Goal: Task Accomplishment & Management: Use online tool/utility

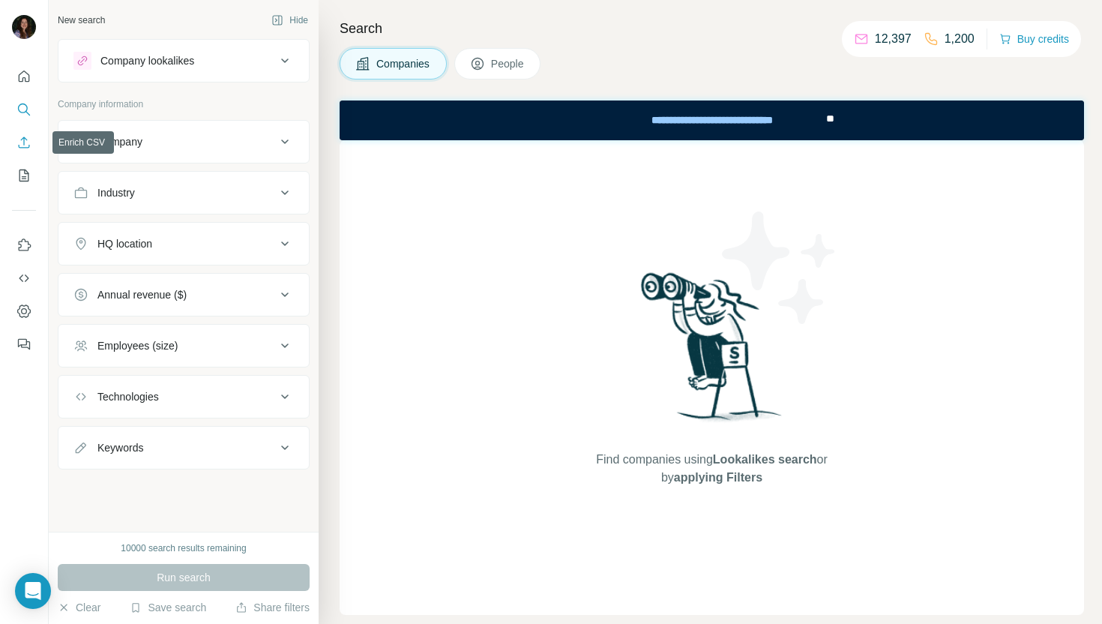
click at [21, 145] on icon "Enrich CSV" at bounding box center [23, 142] width 15 height 15
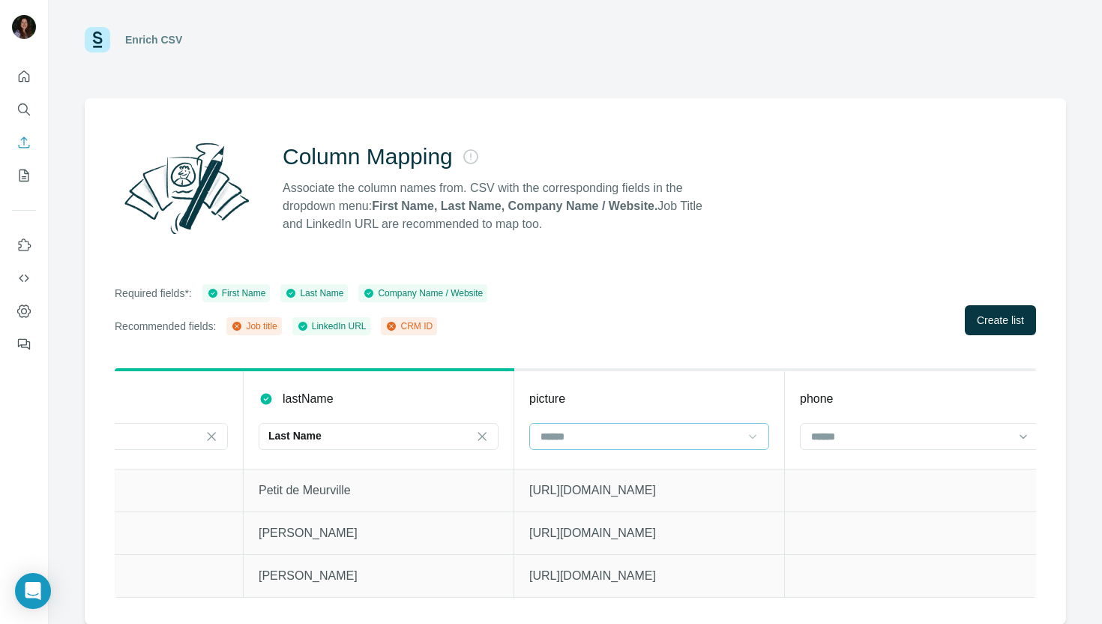
scroll to position [0, 689]
click at [702, 439] on input at bounding box center [635, 436] width 202 height 16
type input "*"
click at [855, 433] on input at bounding box center [905, 436] width 202 height 16
click at [798, 185] on div "Column Mapping Associate the column names from. CSV with the corresponding fiel…" at bounding box center [575, 188] width 921 height 108
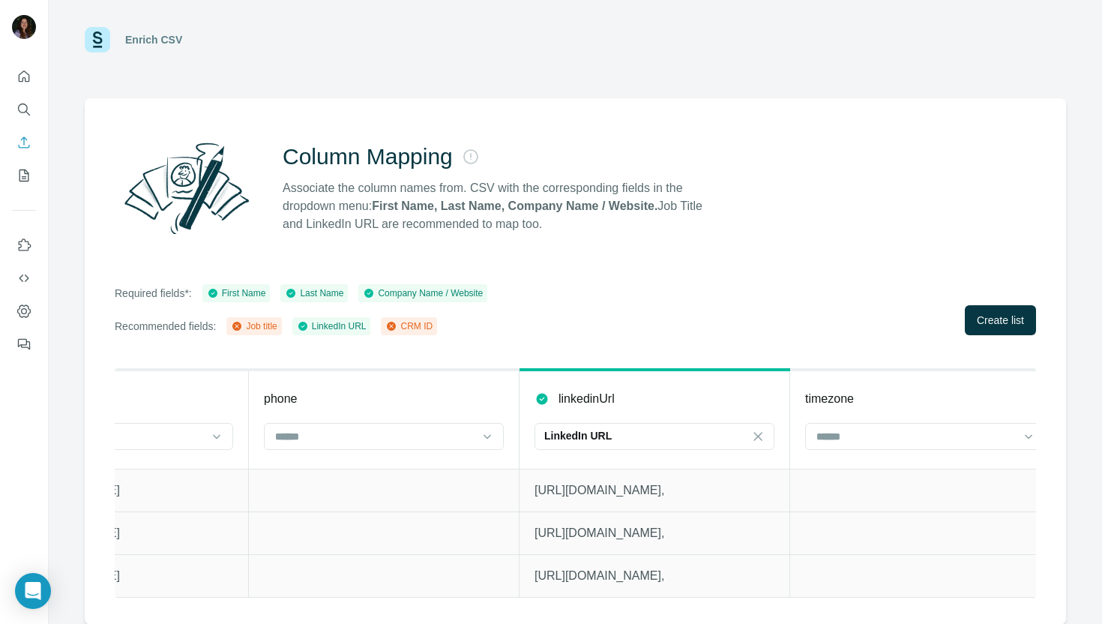
scroll to position [9, 0]
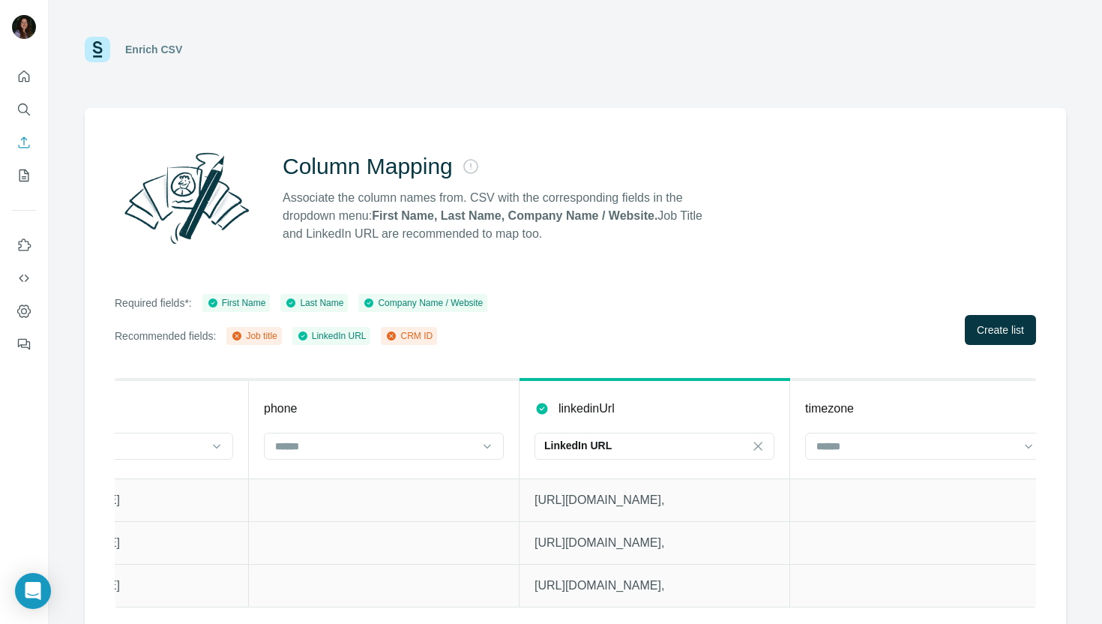
click at [666, 500] on p "[URL][DOMAIN_NAME]," at bounding box center [655, 500] width 240 height 18
copy p "[URL][DOMAIN_NAME],"
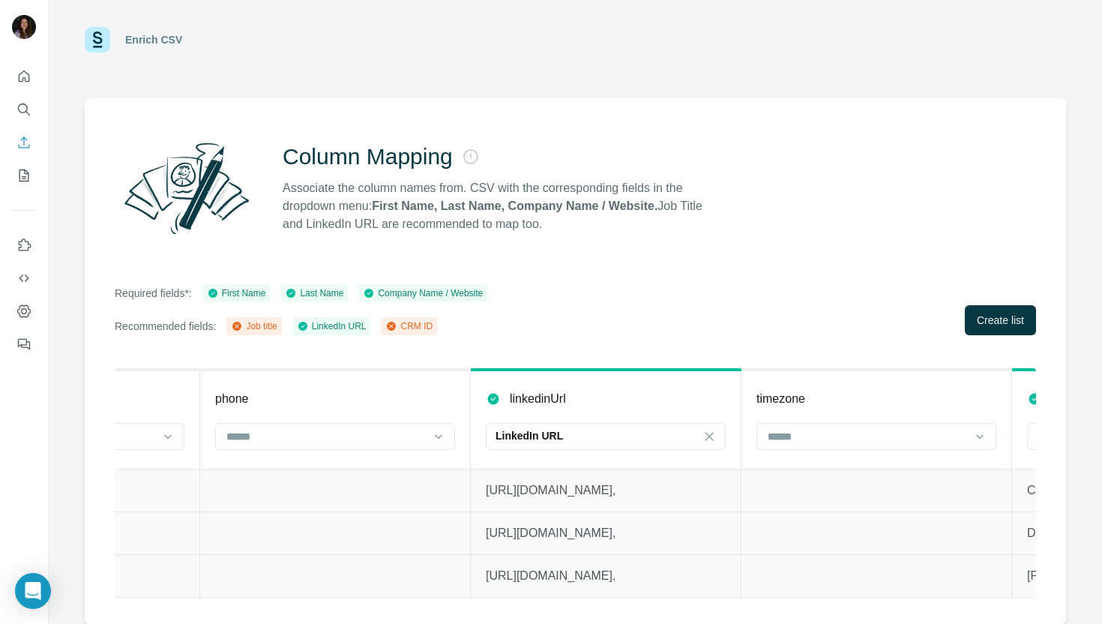
scroll to position [0, 1370]
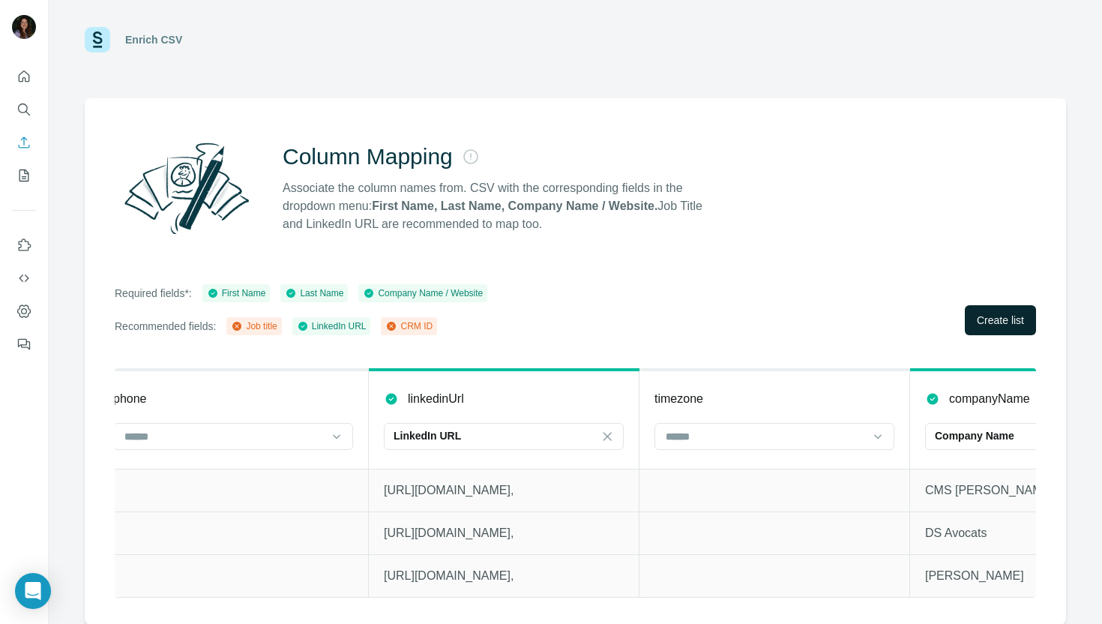
click at [1020, 325] on span "Create list" at bounding box center [1000, 320] width 47 height 15
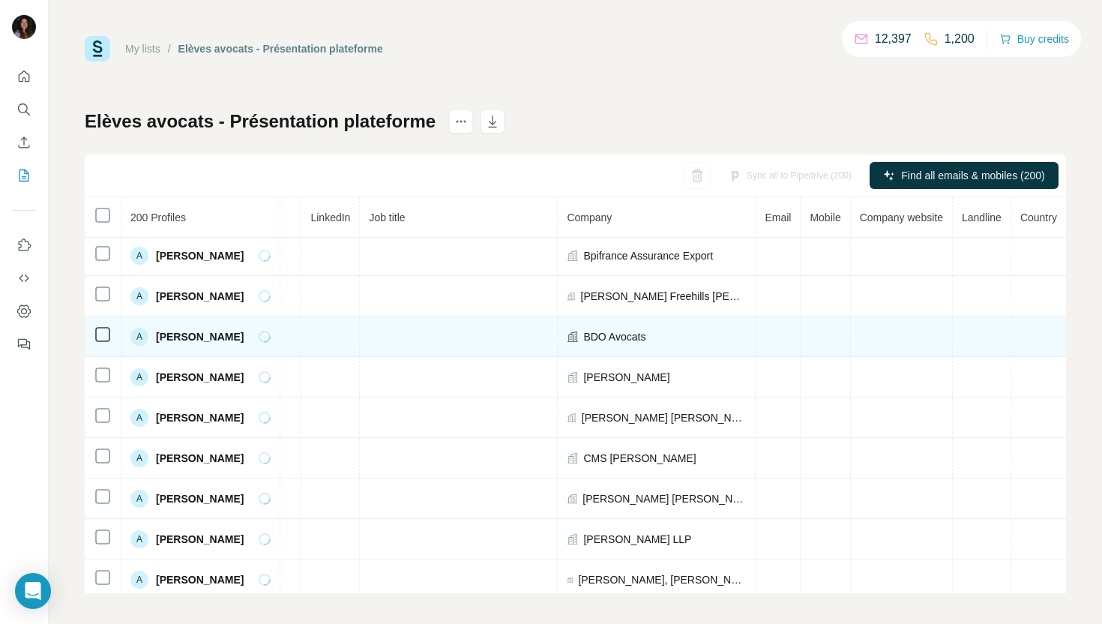
scroll to position [2, 0]
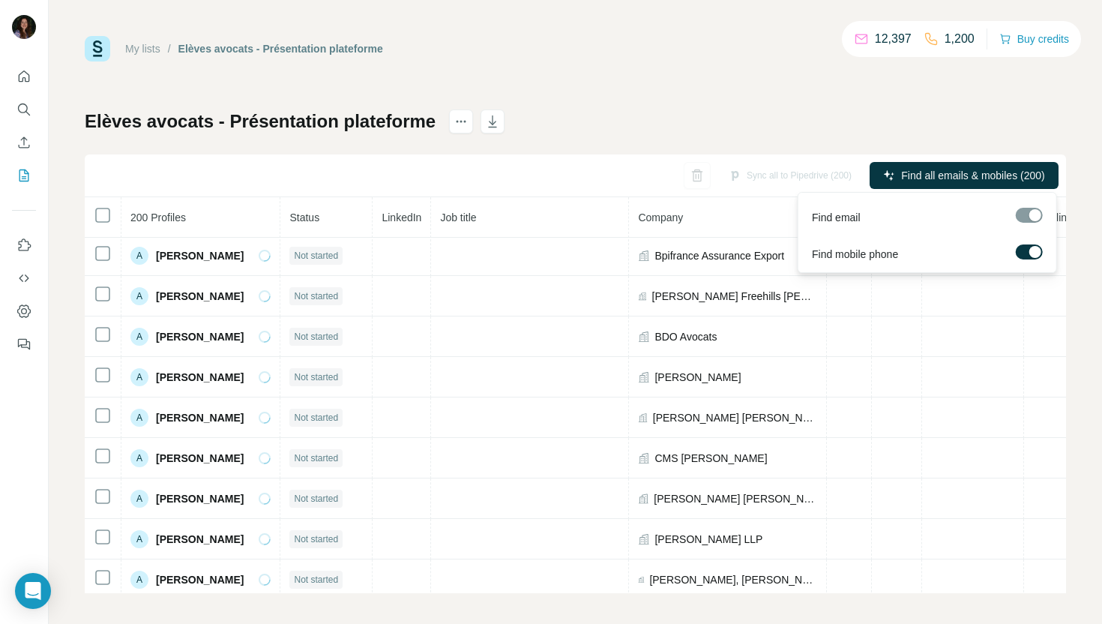
click at [1035, 217] on div at bounding box center [1029, 215] width 27 height 15
click at [1027, 250] on label at bounding box center [1029, 251] width 27 height 15
click at [969, 172] on span "Find all emails (200)" at bounding box center [998, 175] width 94 height 15
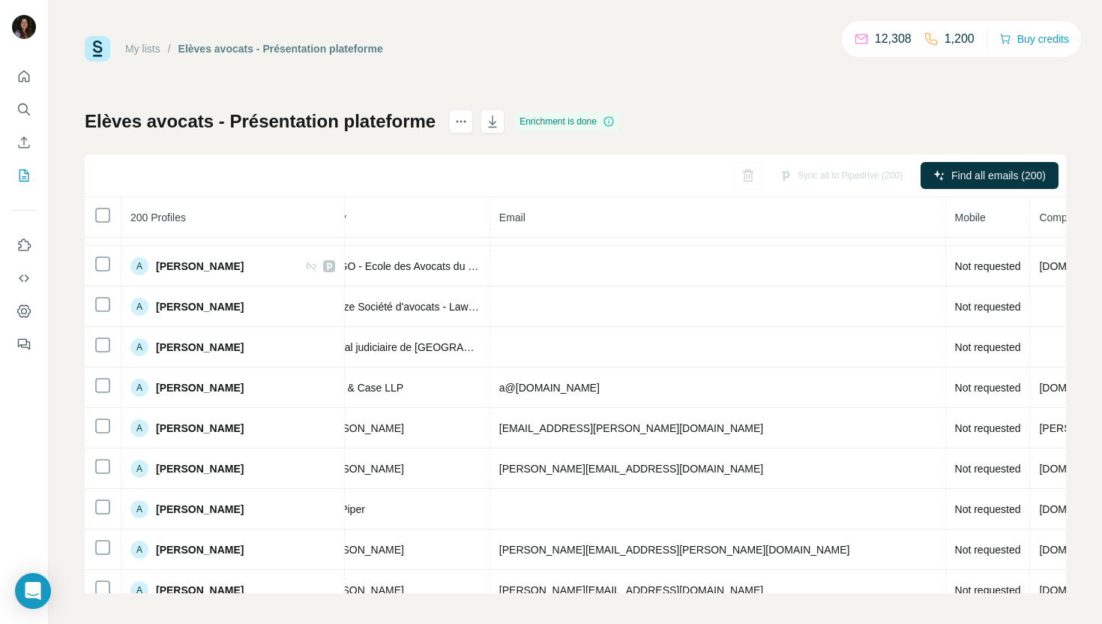
scroll to position [0, 427]
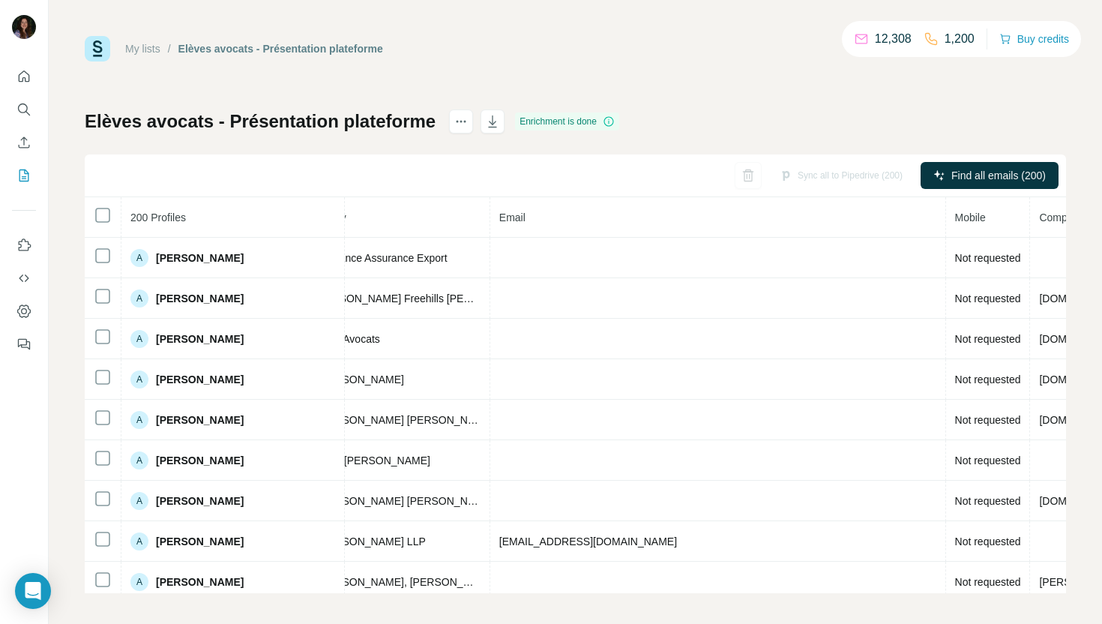
click at [756, 105] on div "My lists / [PERSON_NAME] avocats - Présentation plateforme 12,308 1,200 Buy cr…" at bounding box center [575, 314] width 981 height 557
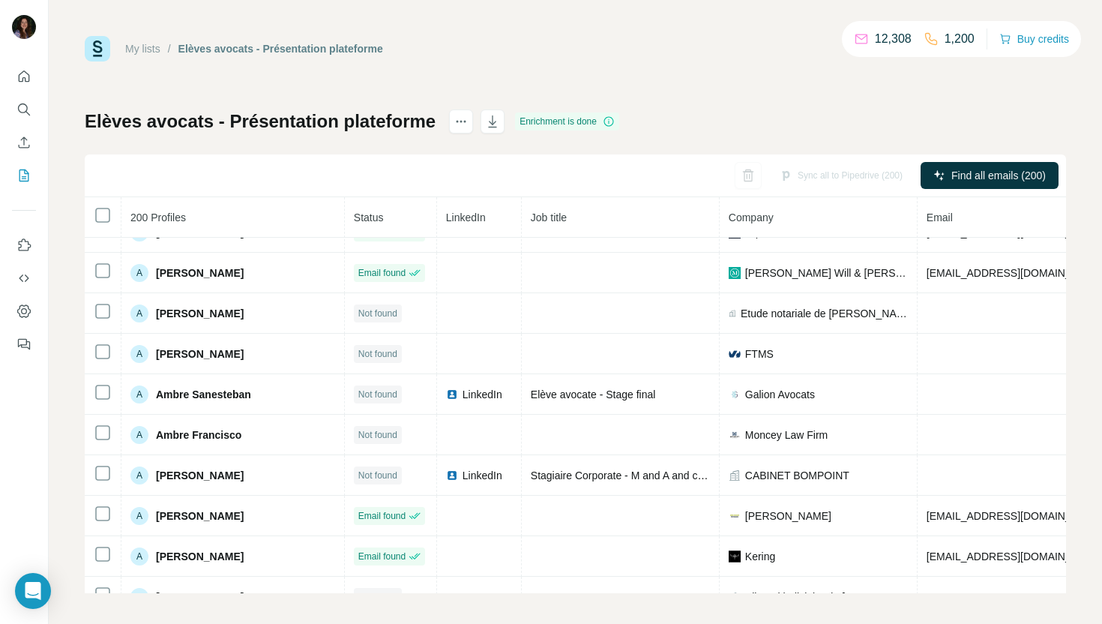
scroll to position [4241, 0]
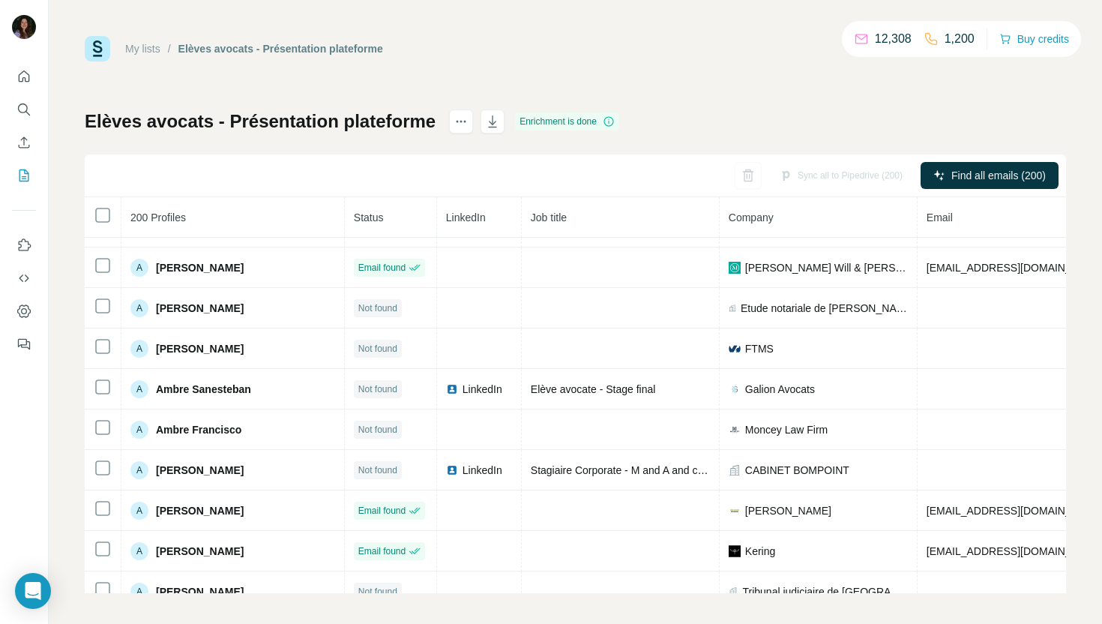
click at [757, 63] on div "My lists / [PERSON_NAME] avocats - Présentation plateforme 12,308 1,200 Buy cr…" at bounding box center [575, 314] width 981 height 557
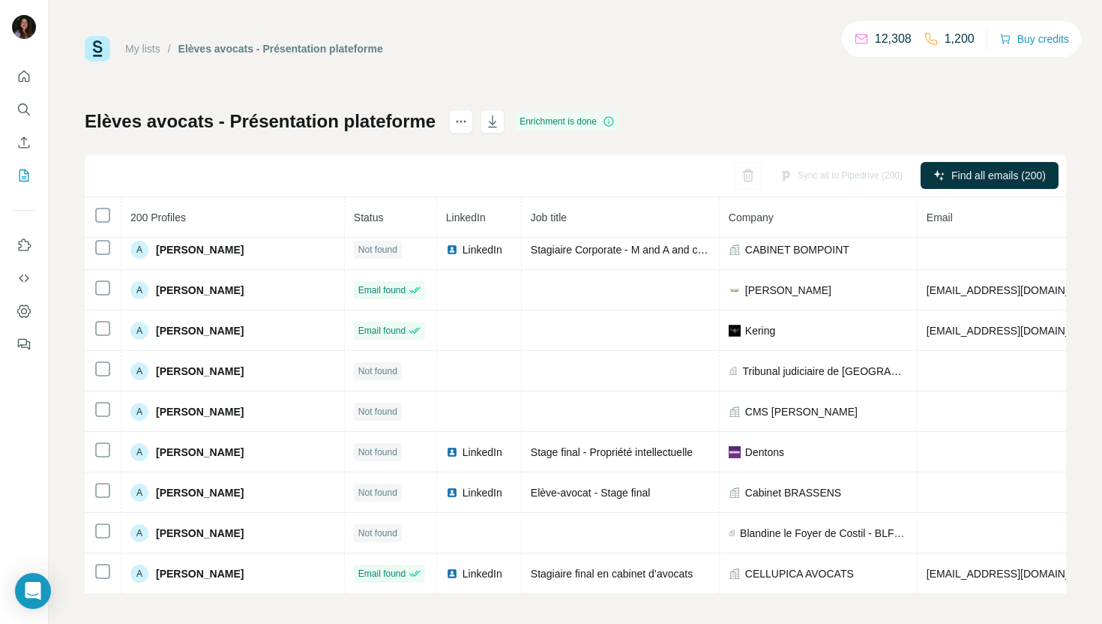
scroll to position [4503, 0]
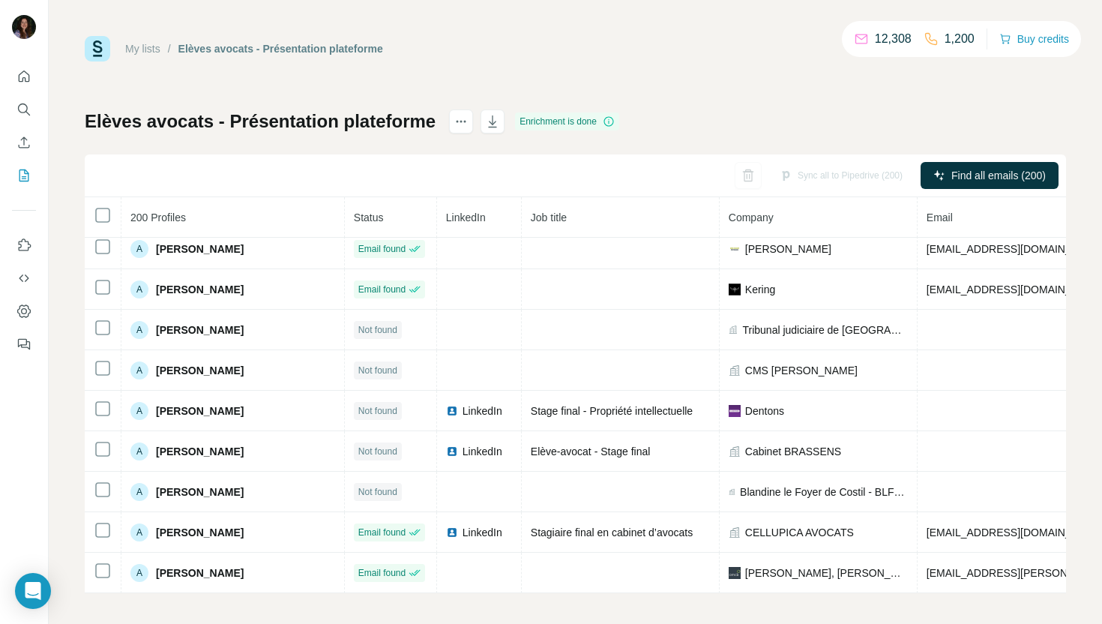
click at [712, 107] on div "My lists / [PERSON_NAME] avocats - Présentation plateforme 12,308 1,200 Buy cr…" at bounding box center [575, 314] width 981 height 557
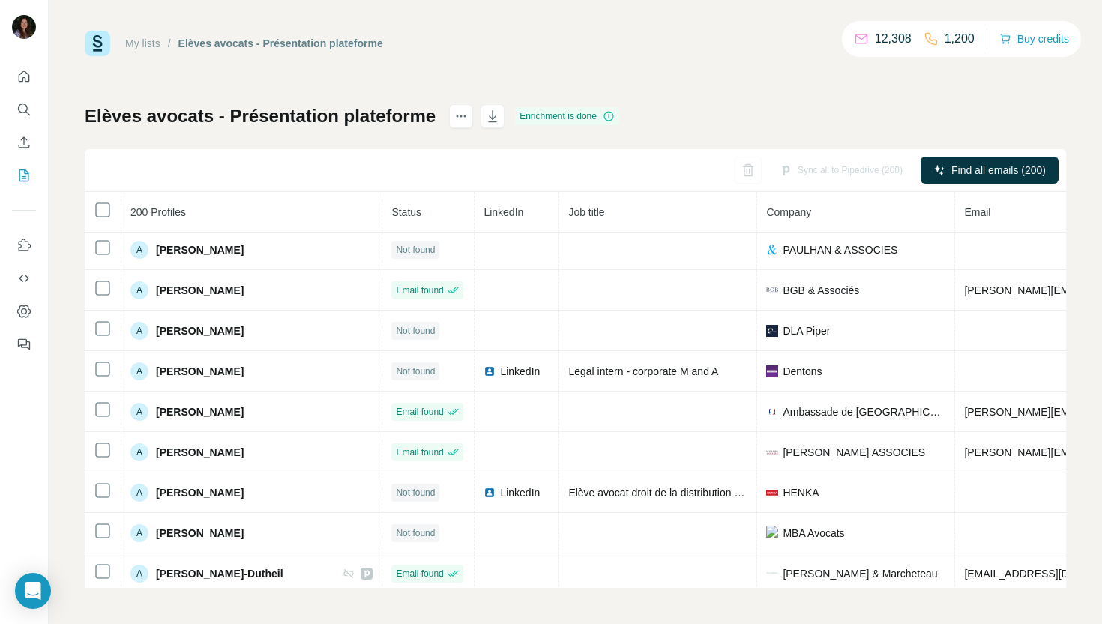
scroll to position [6244, 0]
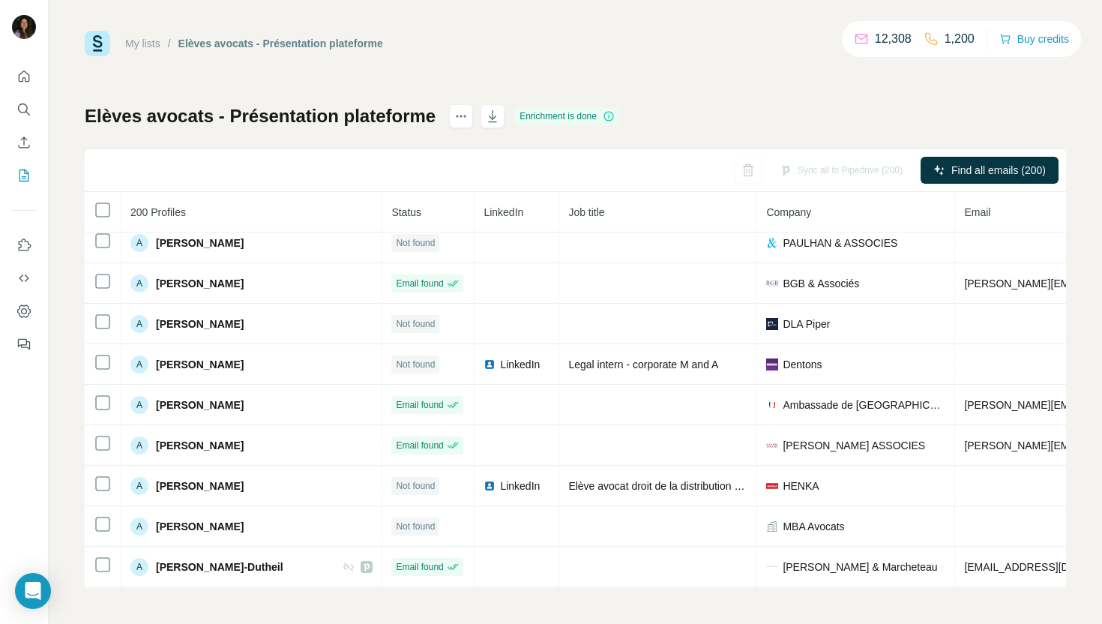
click at [830, 110] on div "Elèves avocats - Présentation plateforme Enrichment is done Sync all to Piped…" at bounding box center [575, 346] width 981 height 484
click at [492, 115] on icon "button" at bounding box center [492, 116] width 15 height 15
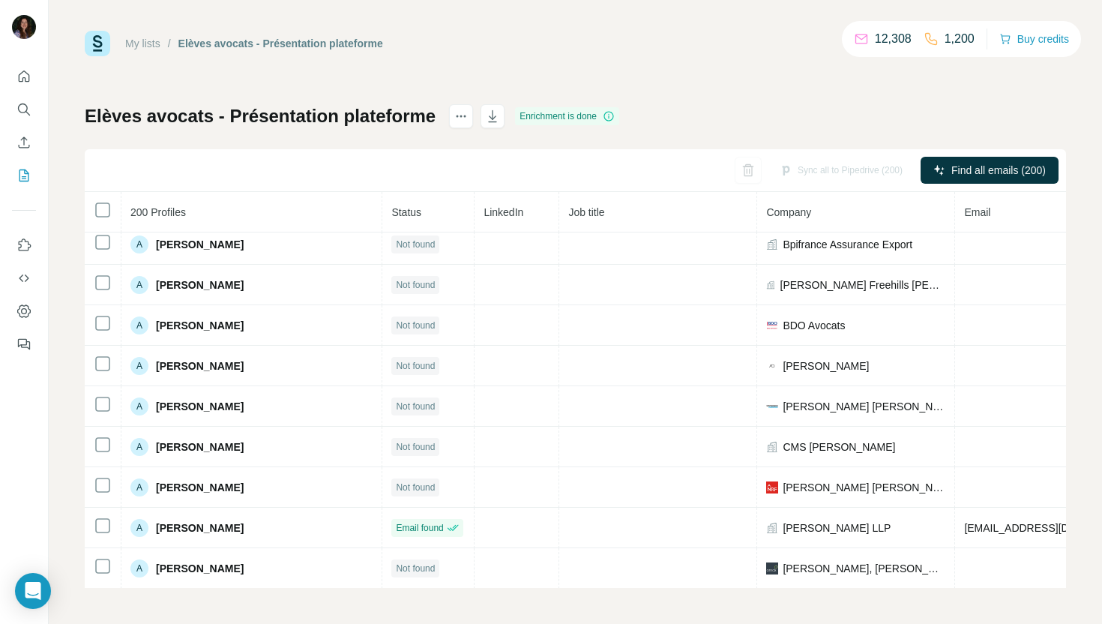
scroll to position [0, 0]
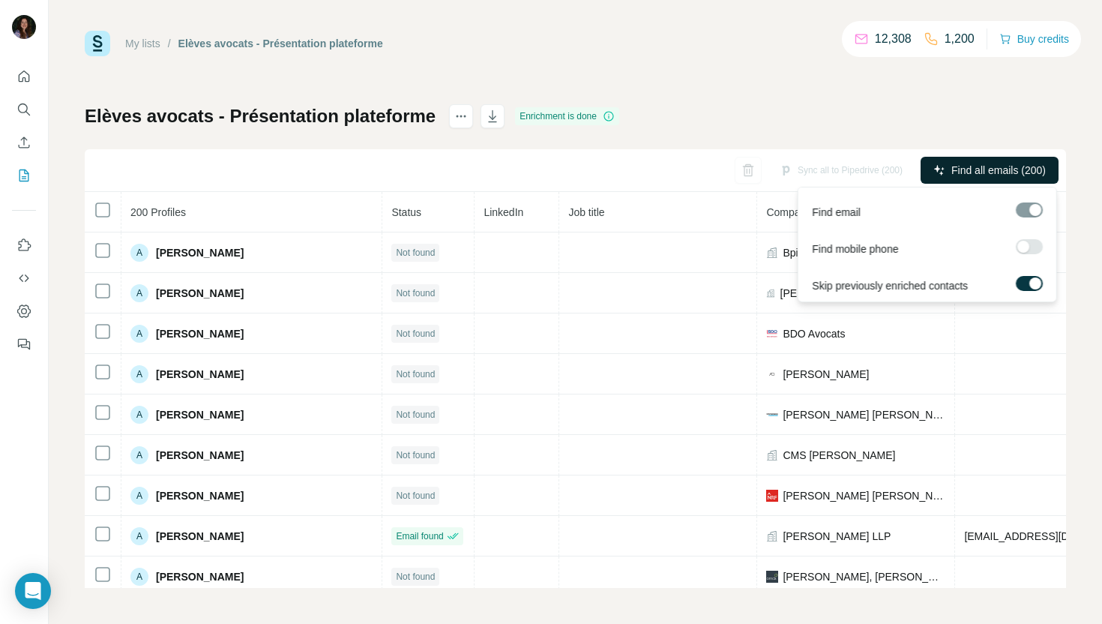
click at [963, 182] on button "Find all emails (200)" at bounding box center [990, 170] width 138 height 27
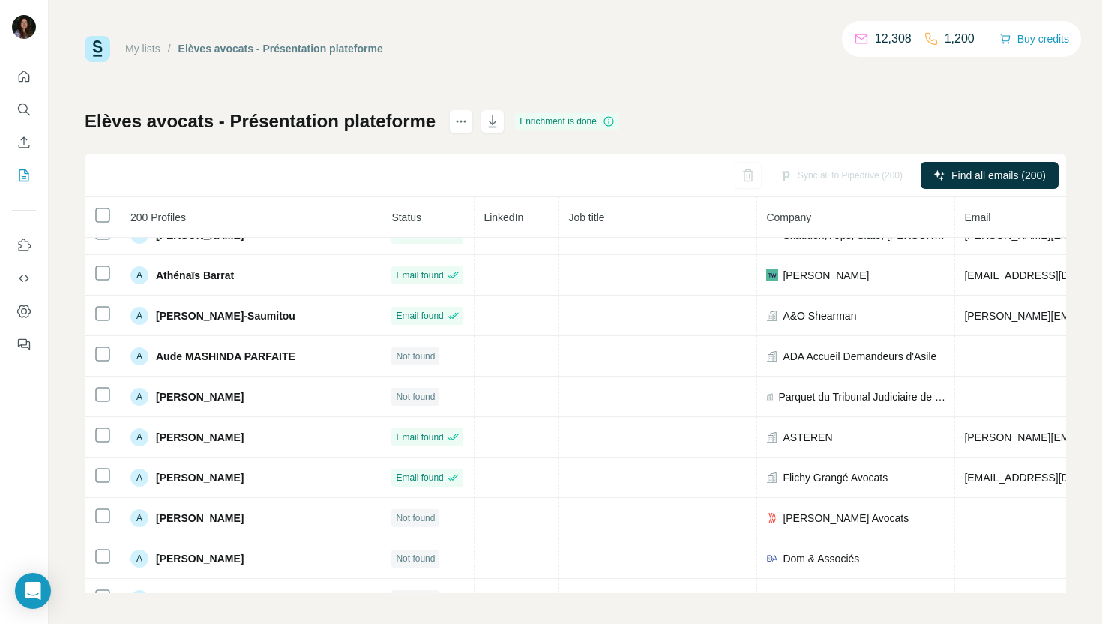
scroll to position [7741, 0]
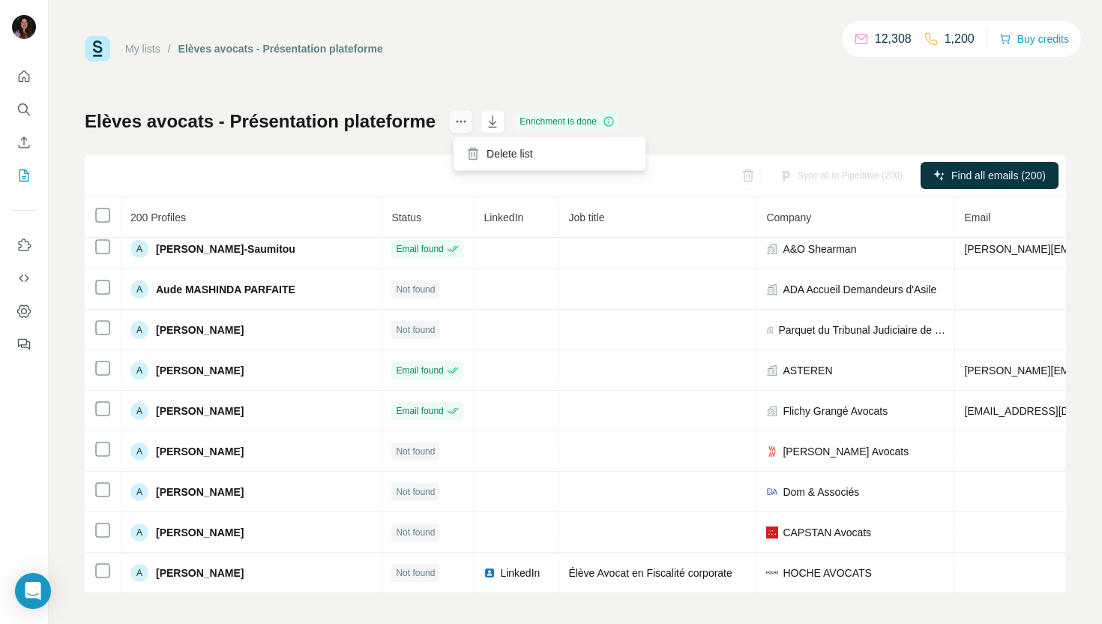
click at [454, 120] on button "actions" at bounding box center [461, 121] width 24 height 24
click at [454, 121] on button "actions" at bounding box center [461, 121] width 24 height 24
click at [291, 89] on div "My lists / [PERSON_NAME] avocats - Présentation plateforme 12,308 1,200 Buy cr…" at bounding box center [575, 314] width 981 height 557
click at [154, 46] on link "My lists" at bounding box center [142, 49] width 35 height 12
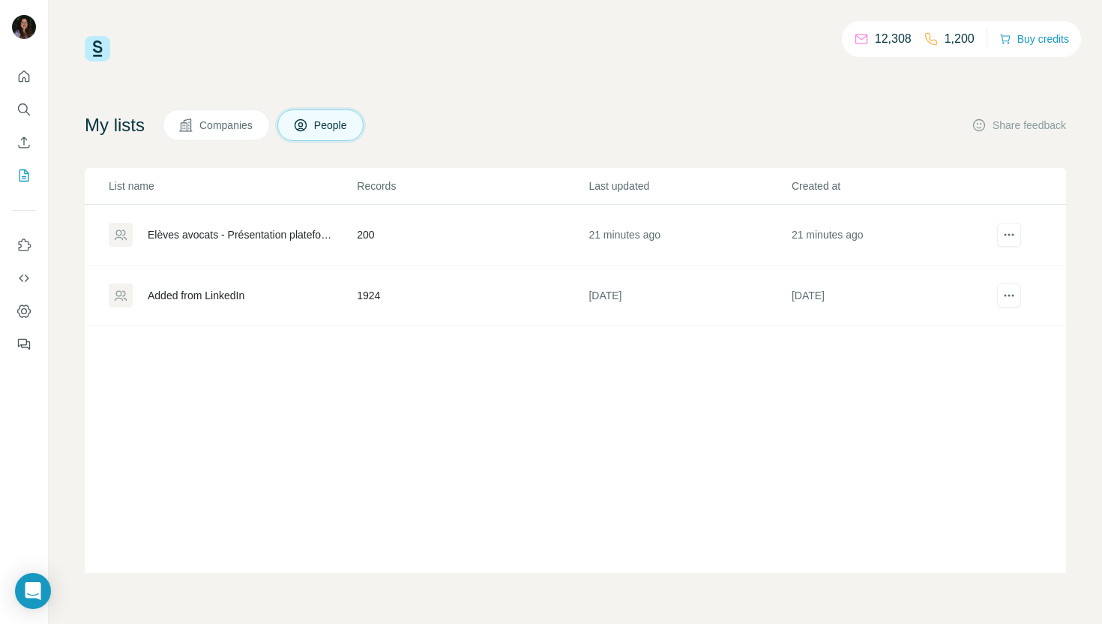
click at [241, 229] on div "Elèves avocats - Présentation plateforme" at bounding box center [240, 234] width 184 height 15
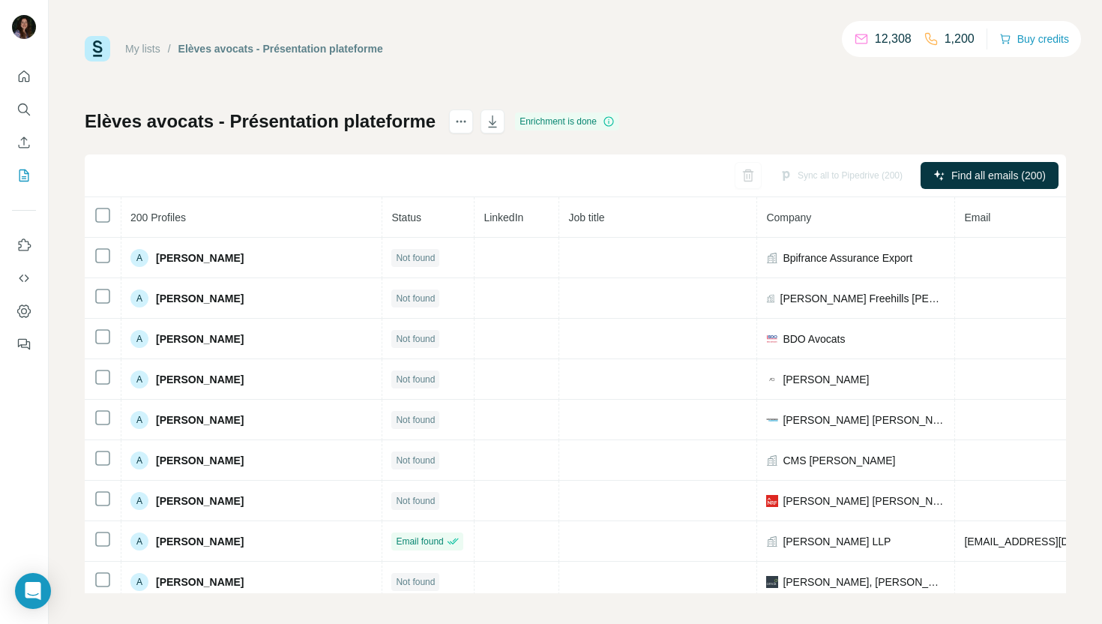
click at [879, 47] on p "12,308" at bounding box center [893, 39] width 37 height 18
click at [135, 50] on link "My lists" at bounding box center [142, 49] width 35 height 12
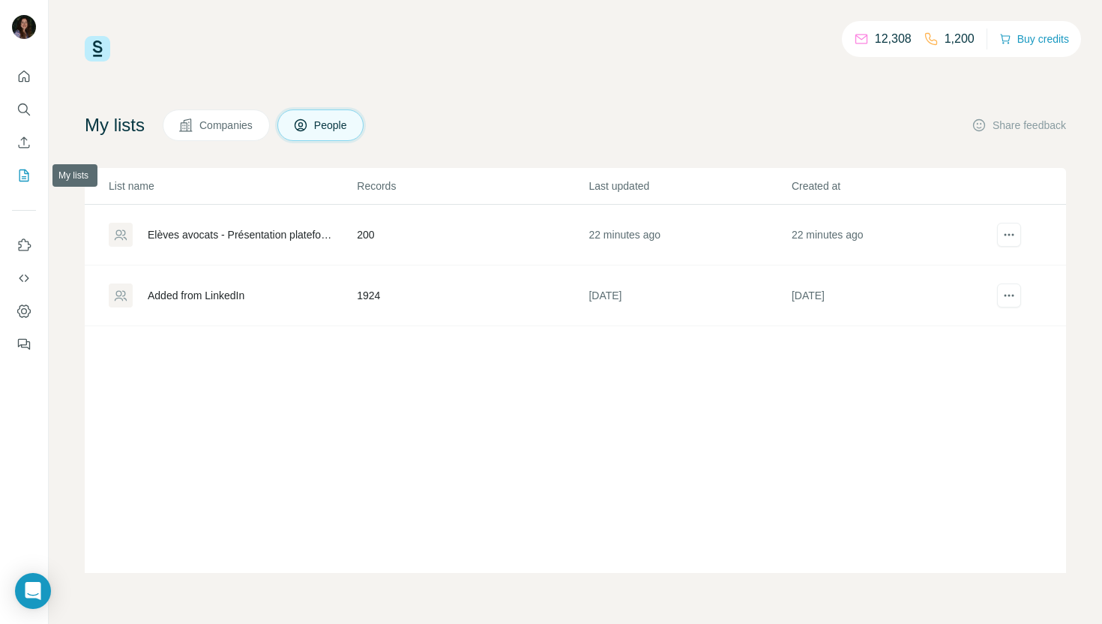
click at [22, 174] on icon "My lists" at bounding box center [23, 175] width 15 height 15
click at [744, 126] on div "My lists Companies People Share feedback" at bounding box center [575, 124] width 981 height 31
click at [339, 434] on div "List name Records Last updated Created at Elèves avocats - Présentation plate…" at bounding box center [575, 370] width 981 height 405
click at [27, 176] on icon "My lists" at bounding box center [23, 175] width 15 height 15
click at [936, 42] on div "1,200" at bounding box center [949, 39] width 51 height 18
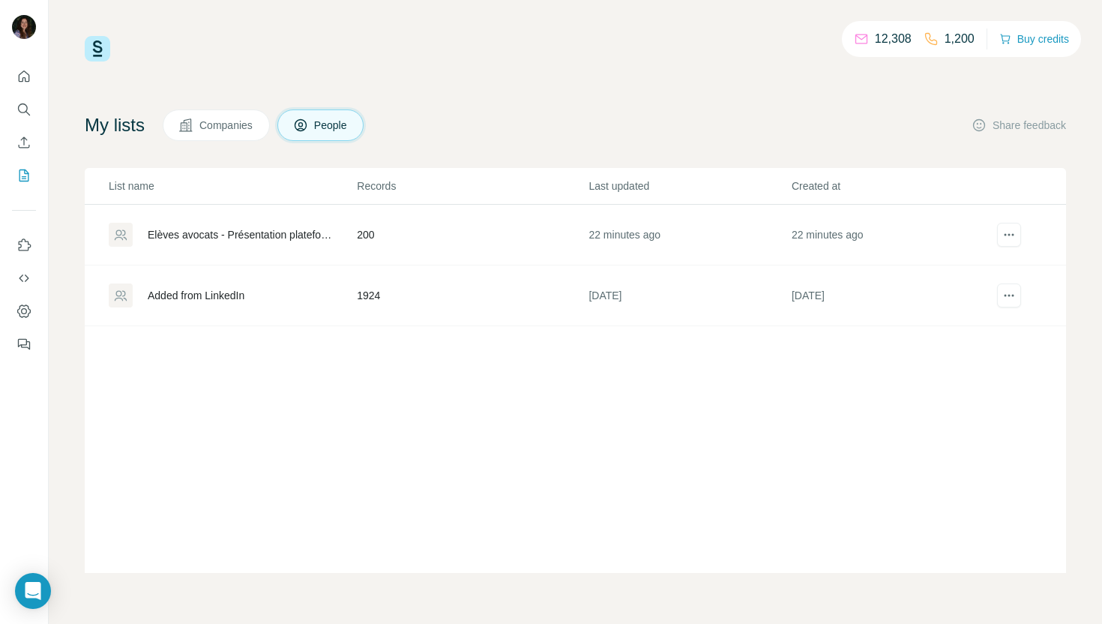
click at [877, 42] on p "12,308" at bounding box center [893, 39] width 37 height 18
click at [1027, 125] on button "Share feedback" at bounding box center [1019, 125] width 94 height 15
click at [771, 446] on div "List name Records Last updated Created at Elèves avocats - Présentation plate…" at bounding box center [575, 370] width 981 height 405
click at [208, 130] on span "Companies" at bounding box center [226, 125] width 55 height 15
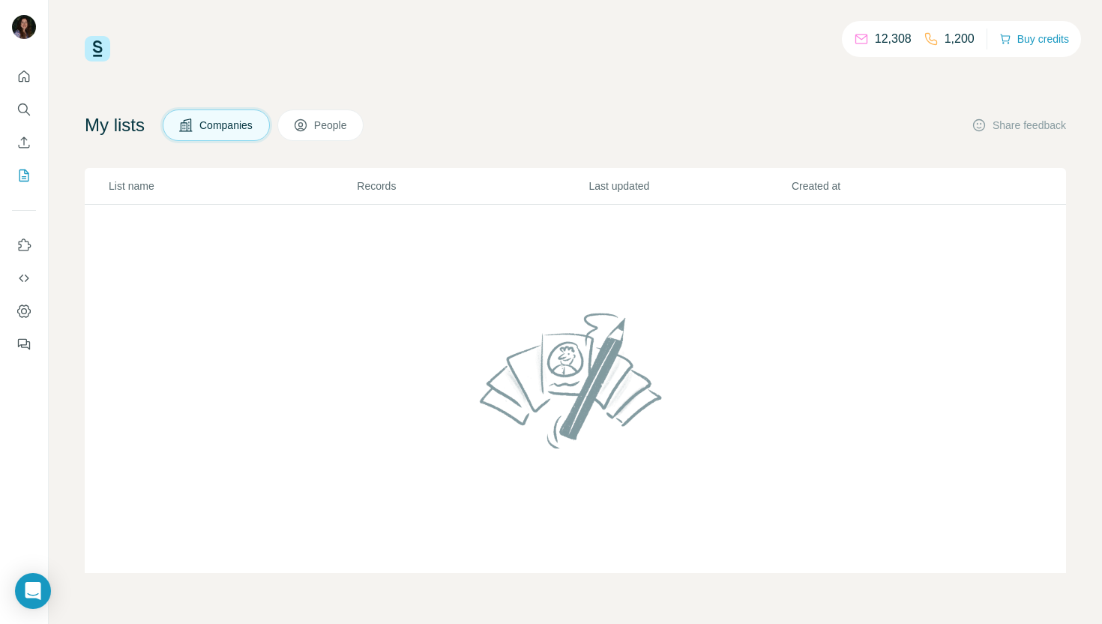
click at [340, 127] on span "People" at bounding box center [331, 125] width 34 height 15
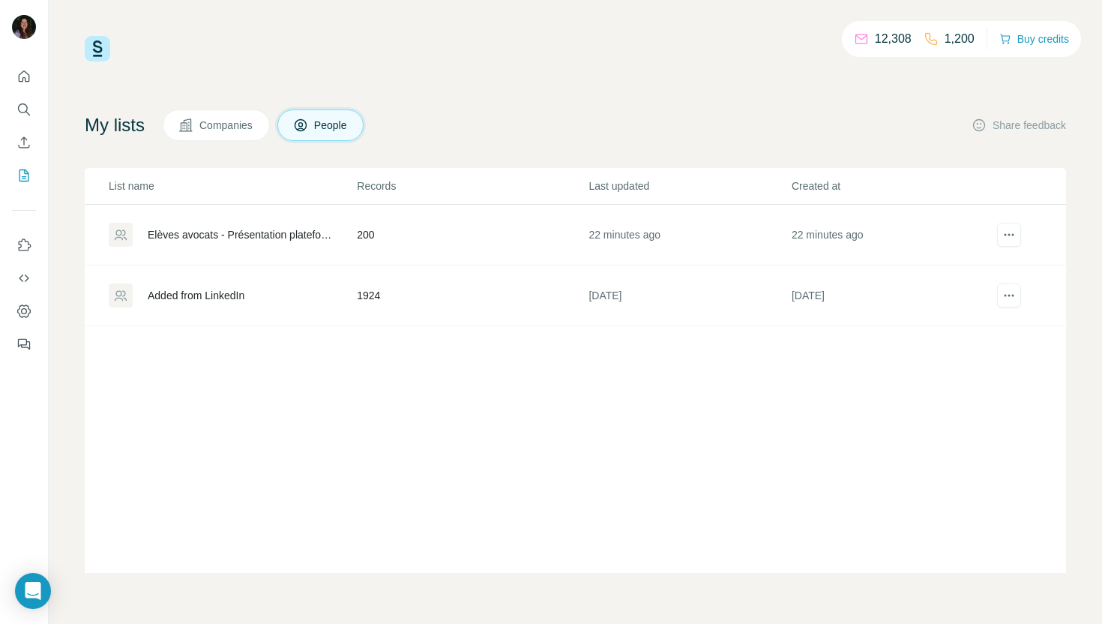
click at [101, 55] on img at bounding box center [97, 48] width 25 height 25
click at [28, 142] on icon "Enrich CSV" at bounding box center [23, 142] width 15 height 15
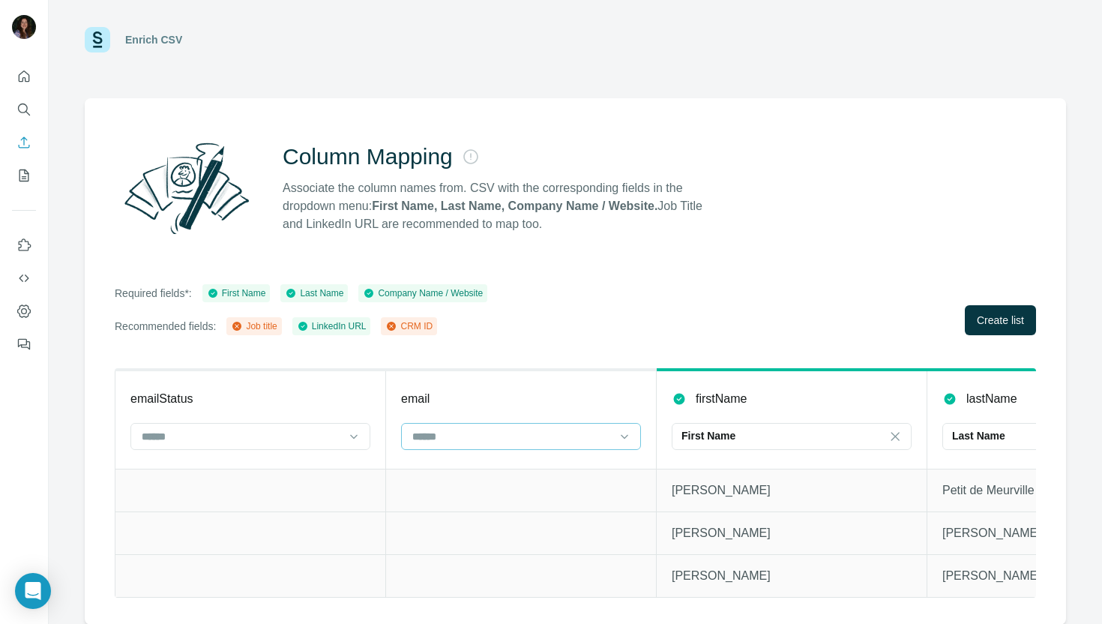
click at [594, 424] on div at bounding box center [512, 436] width 202 height 25
click at [714, 174] on div "Column Mapping Associate the column names from. CSV with the corresponding fiel…" at bounding box center [499, 188] width 433 height 90
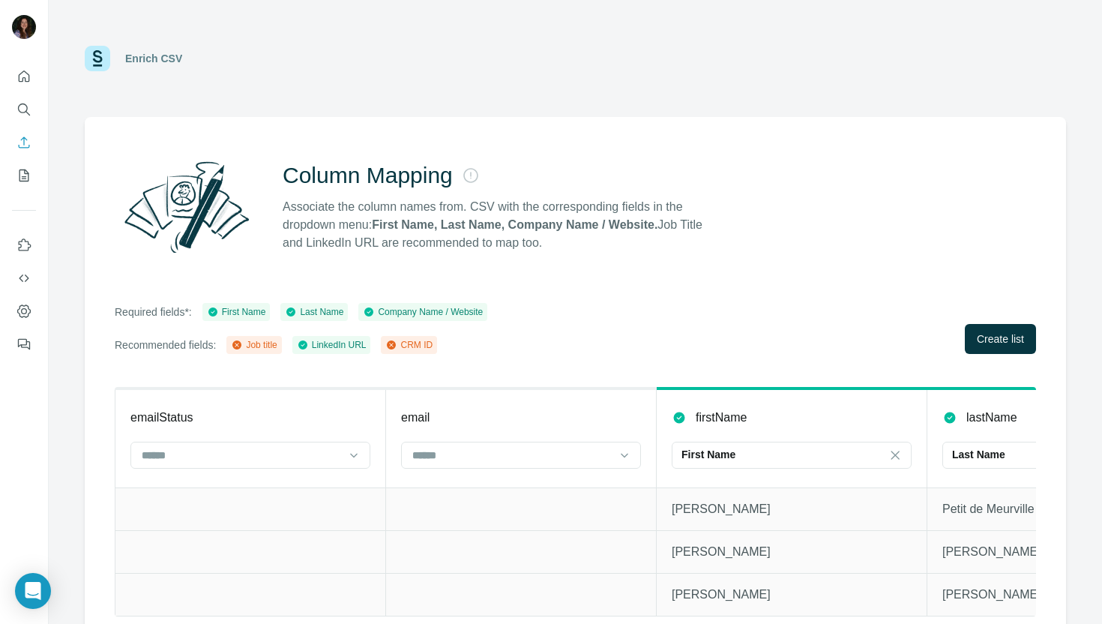
scroll to position [19, 0]
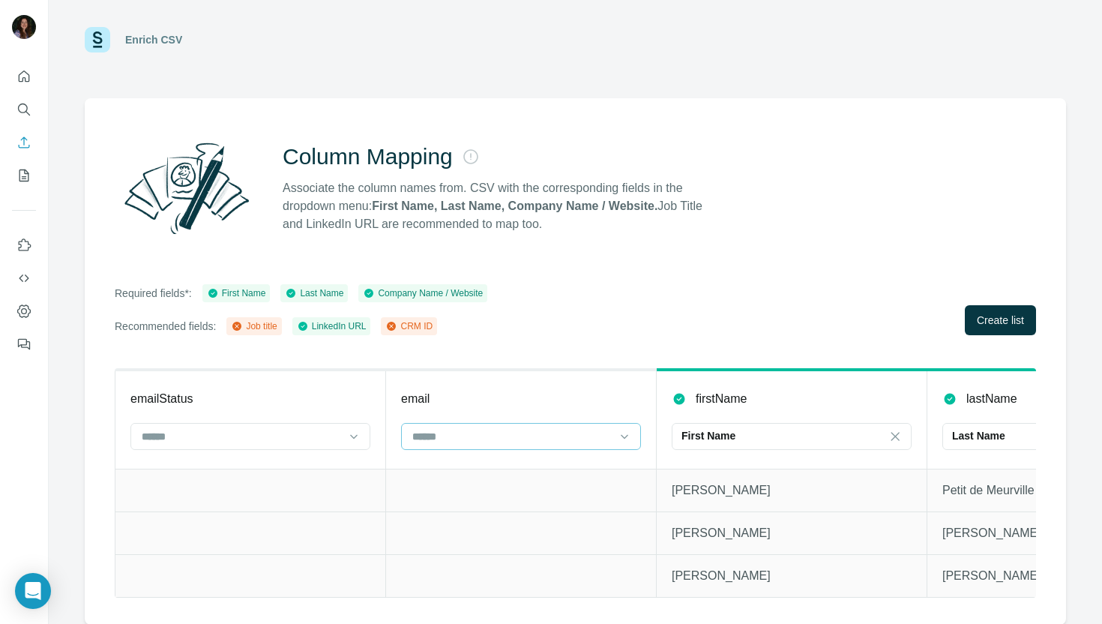
click at [439, 438] on input at bounding box center [512, 436] width 202 height 16
click at [289, 428] on input at bounding box center [241, 436] width 202 height 16
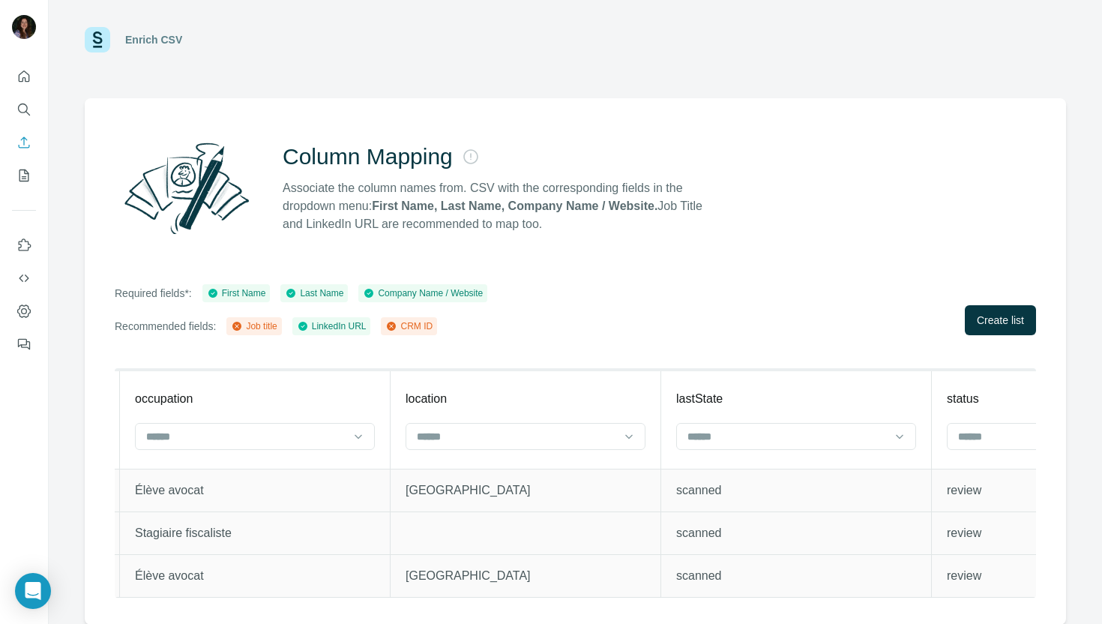
scroll to position [0, 3321]
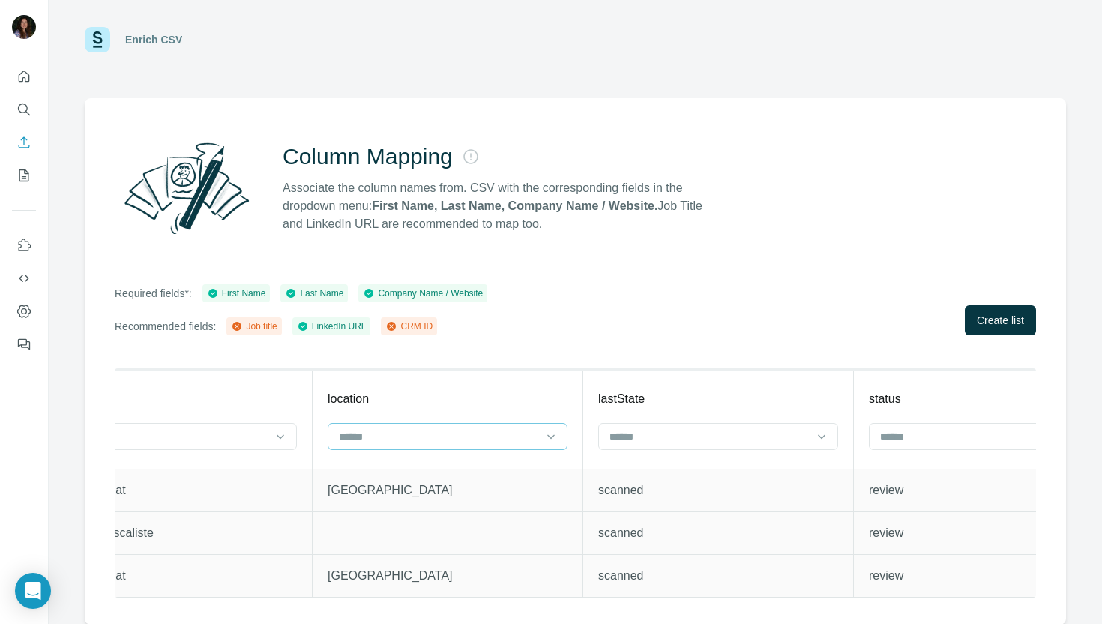
click at [398, 433] on input at bounding box center [438, 436] width 202 height 16
click at [398, 435] on input at bounding box center [438, 436] width 202 height 16
click at [230, 292] on div "First Name" at bounding box center [236, 292] width 59 height 13
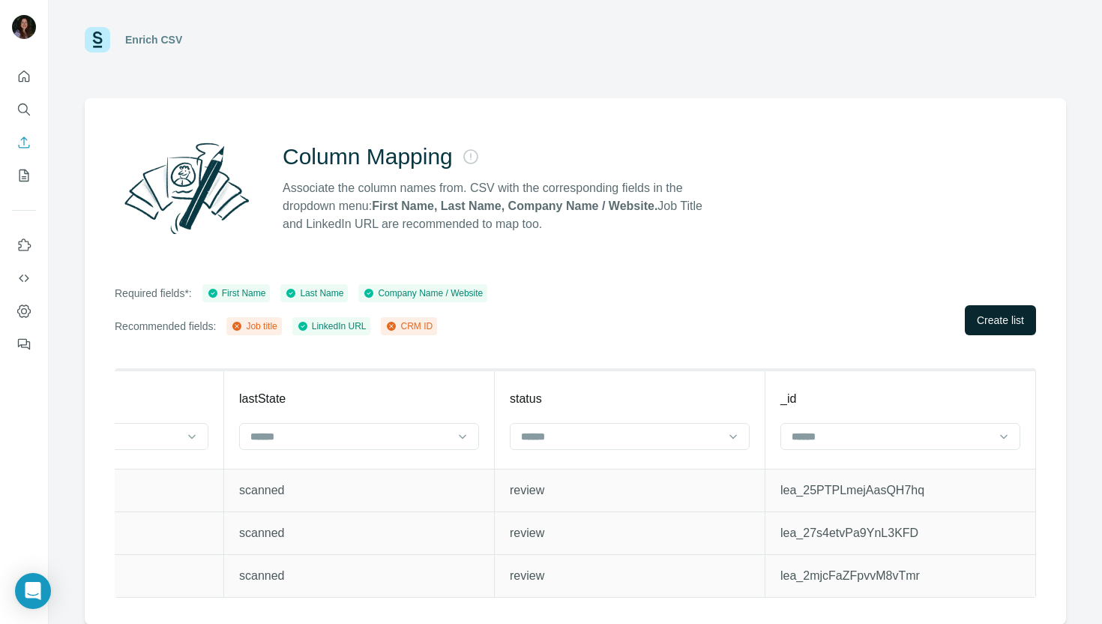
click at [1011, 317] on span "Create list" at bounding box center [1000, 320] width 47 height 15
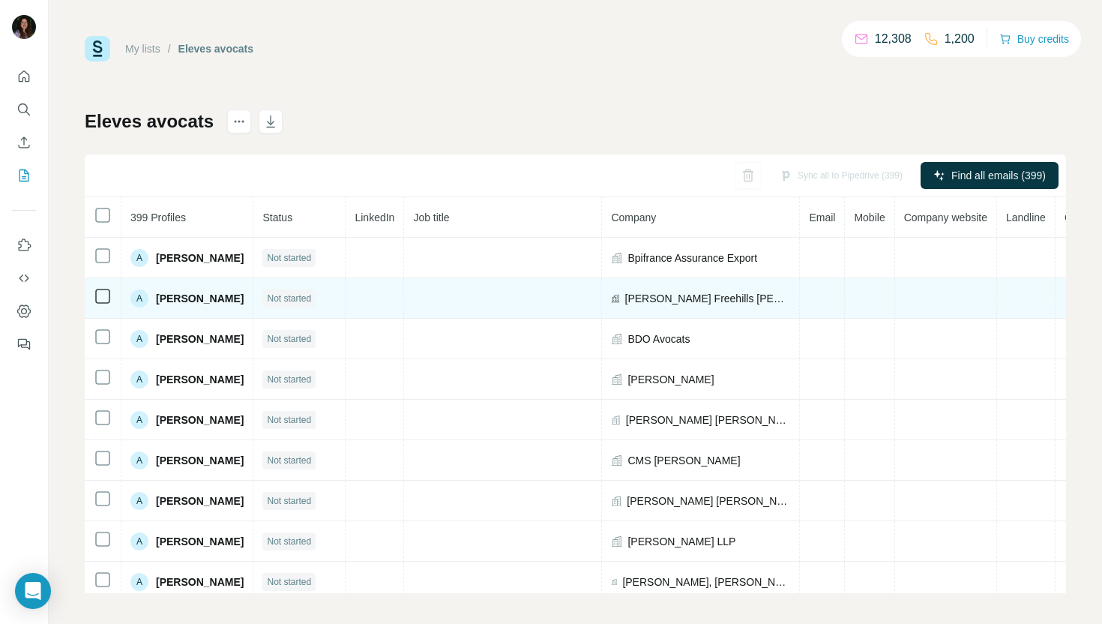
scroll to position [1, 78]
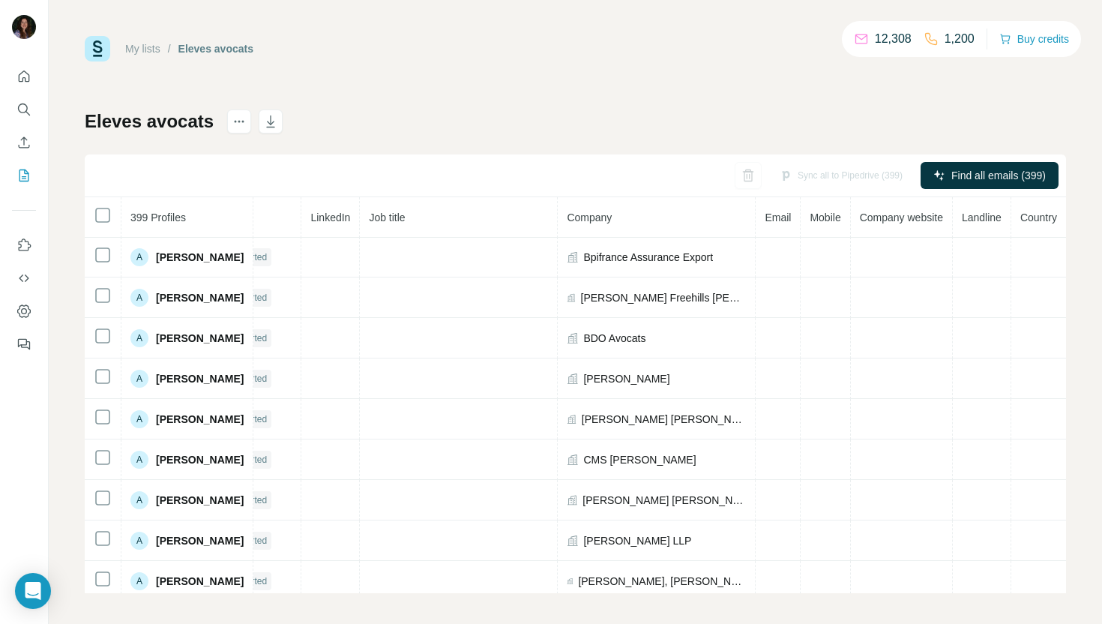
click at [765, 219] on span "Email" at bounding box center [778, 217] width 26 height 12
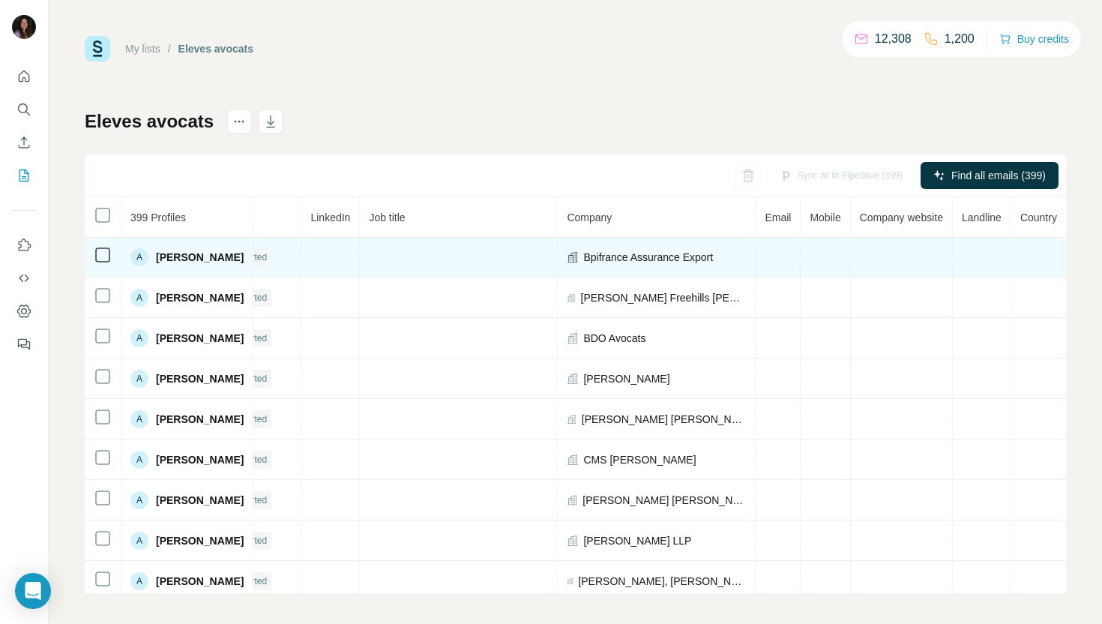
click at [765, 260] on td at bounding box center [778, 257] width 45 height 40
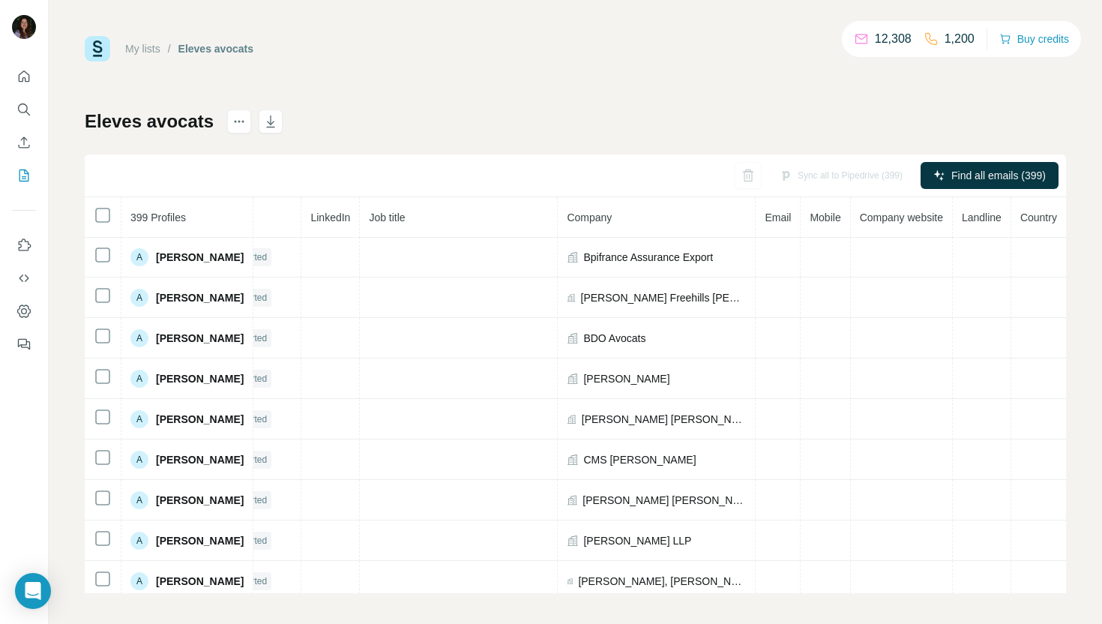
click at [148, 43] on link "My lists" at bounding box center [142, 49] width 35 height 12
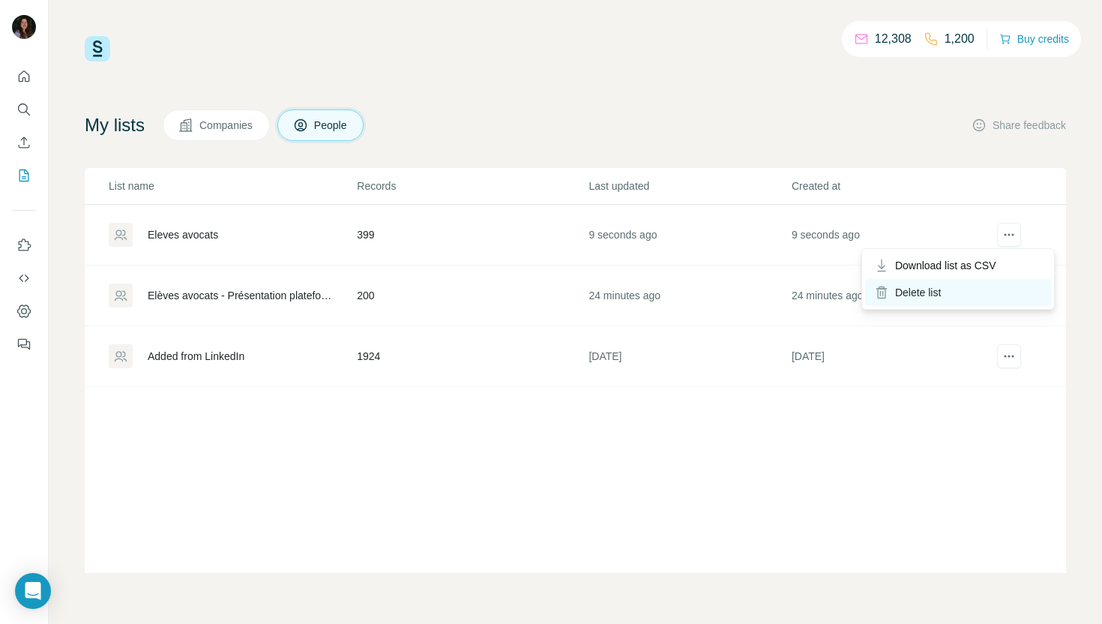
click at [979, 284] on div "Delete list" at bounding box center [958, 292] width 186 height 27
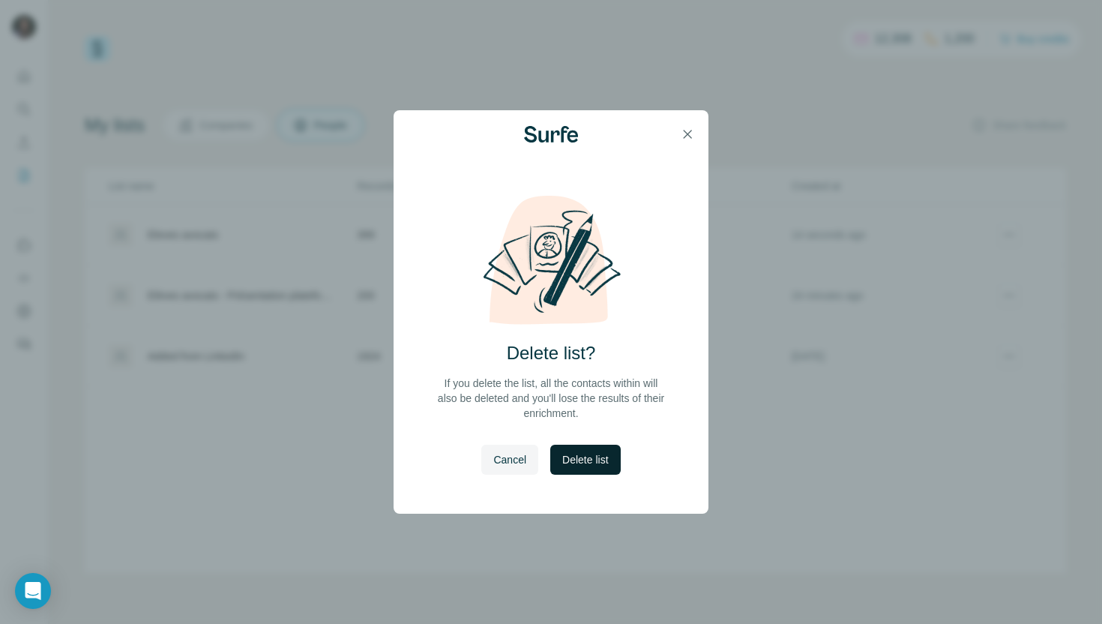
click at [595, 463] on span "Delete list" at bounding box center [585, 459] width 46 height 15
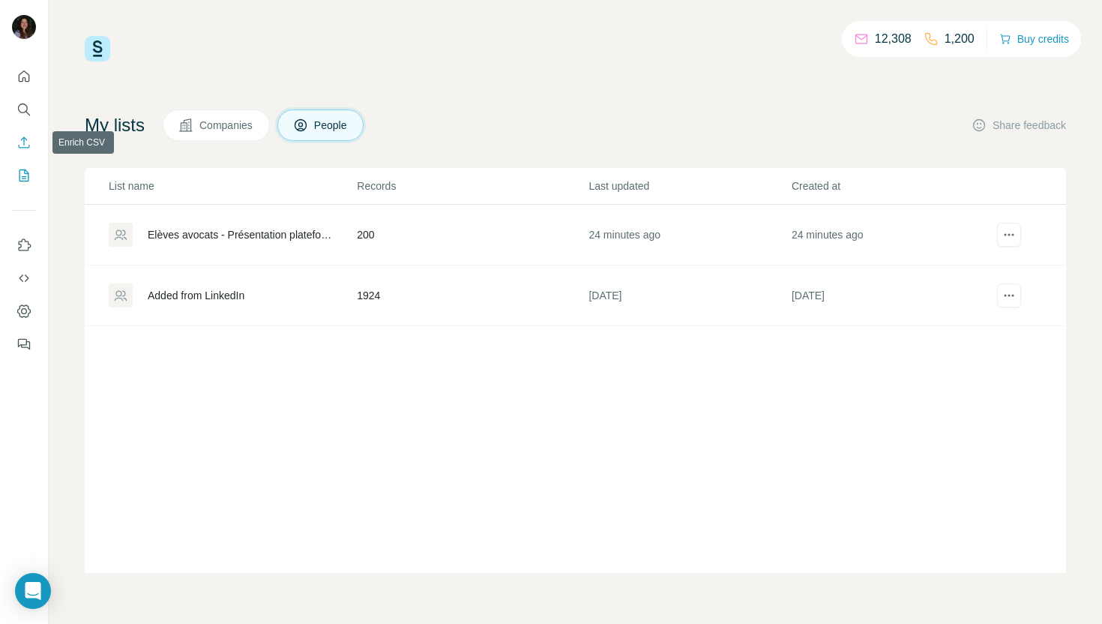
click at [22, 144] on icon "Enrich CSV" at bounding box center [23, 142] width 15 height 15
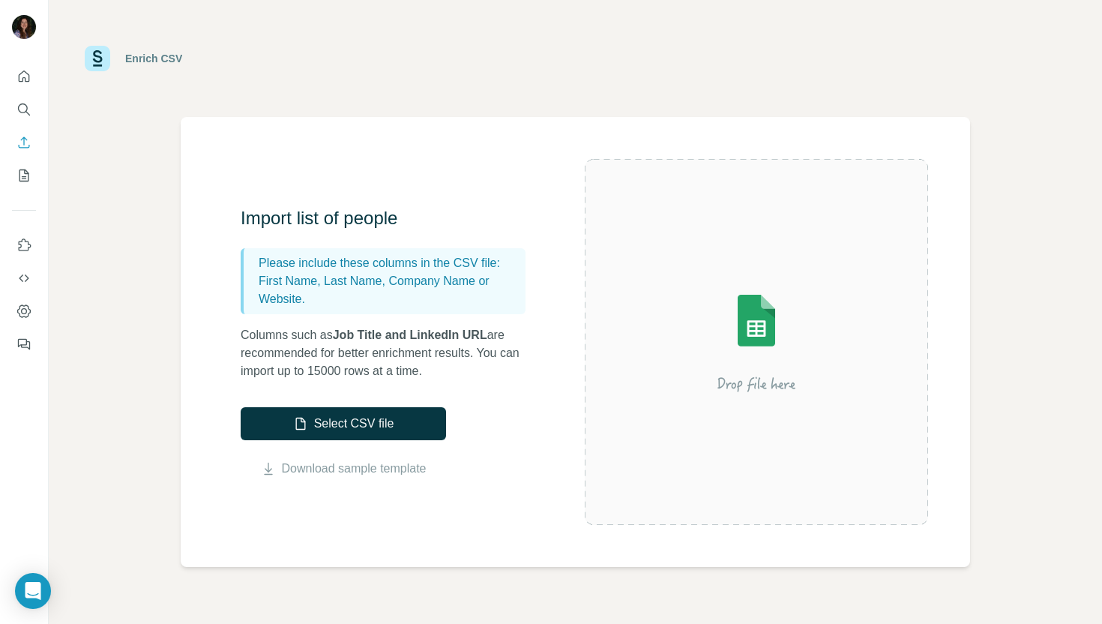
click at [691, 330] on img at bounding box center [756, 342] width 270 height 180
click at [367, 417] on button "Select CSV file" at bounding box center [343, 423] width 205 height 33
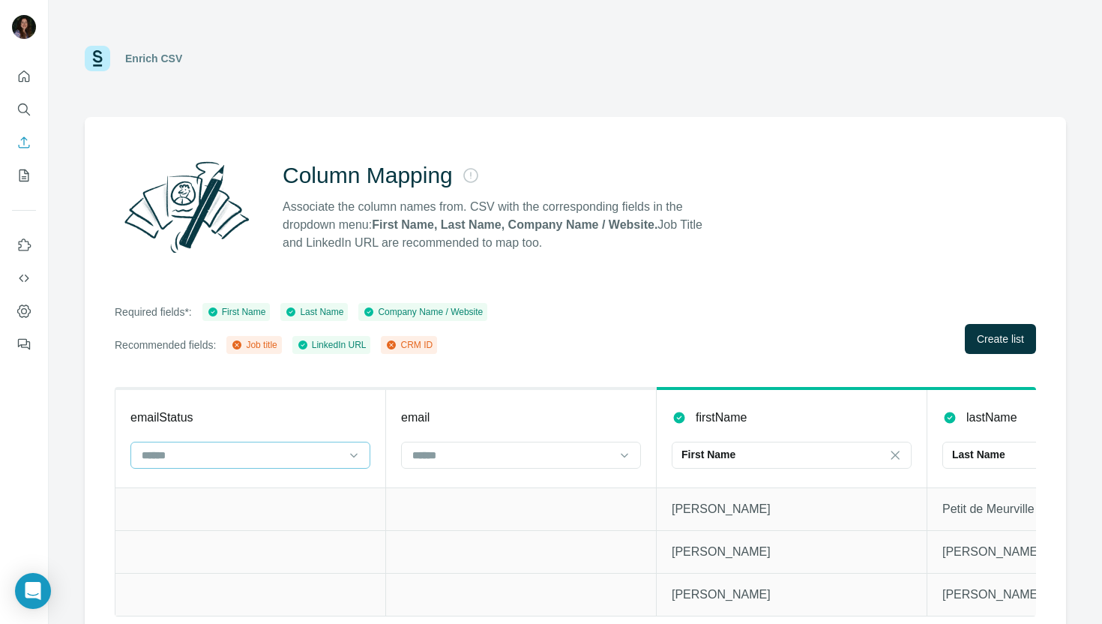
click at [301, 456] on input at bounding box center [241, 455] width 202 height 16
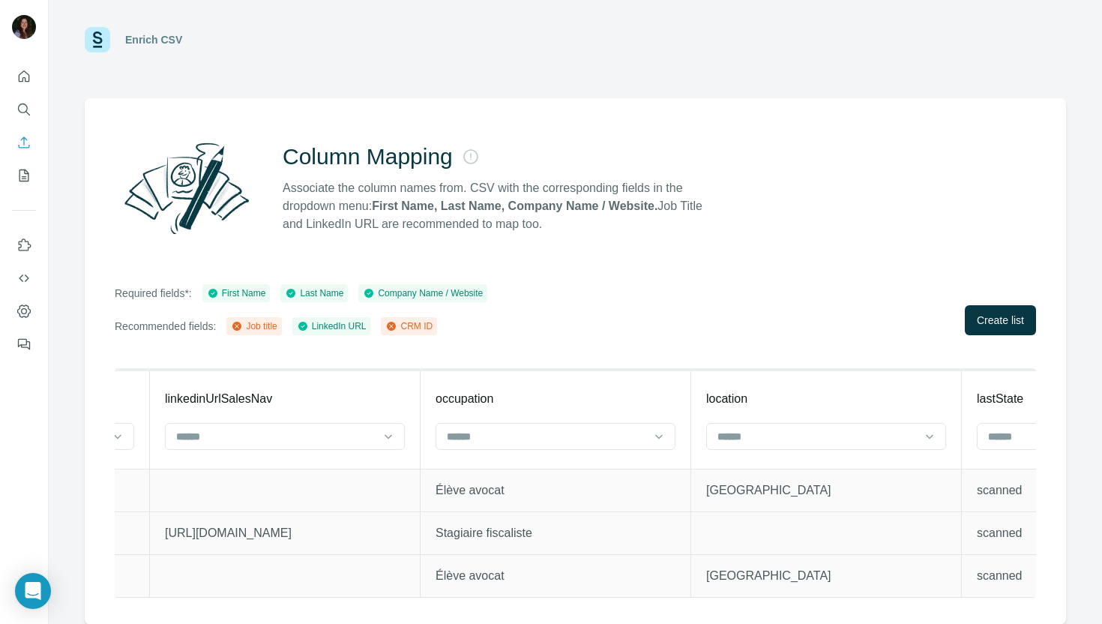
scroll to position [0, 2944]
click at [342, 32] on div "Enrich CSV" at bounding box center [575, 39] width 981 height 45
